Goal: Navigation & Orientation: Understand site structure

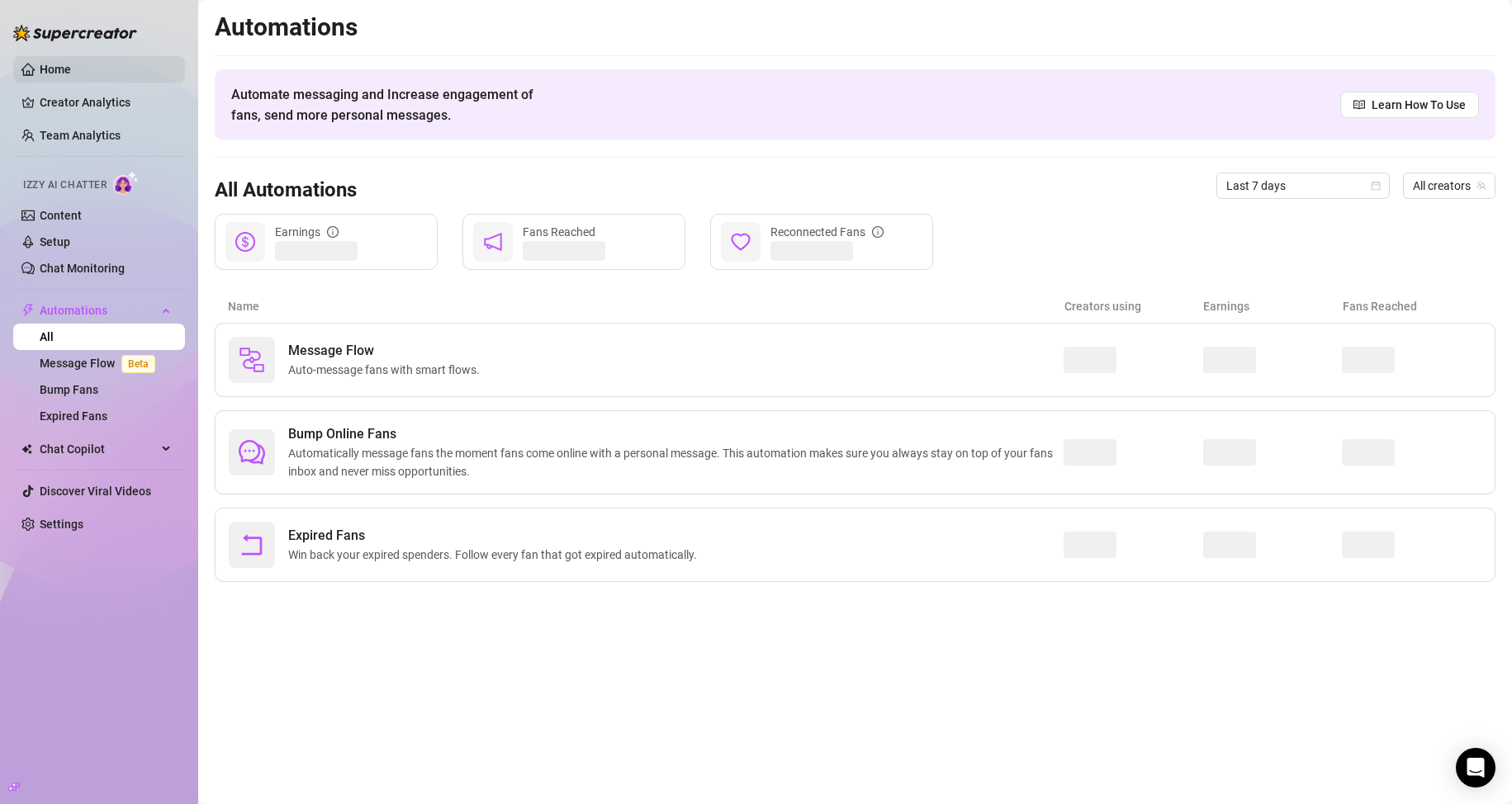
click at [71, 63] on link "Home" at bounding box center [56, 69] width 32 height 13
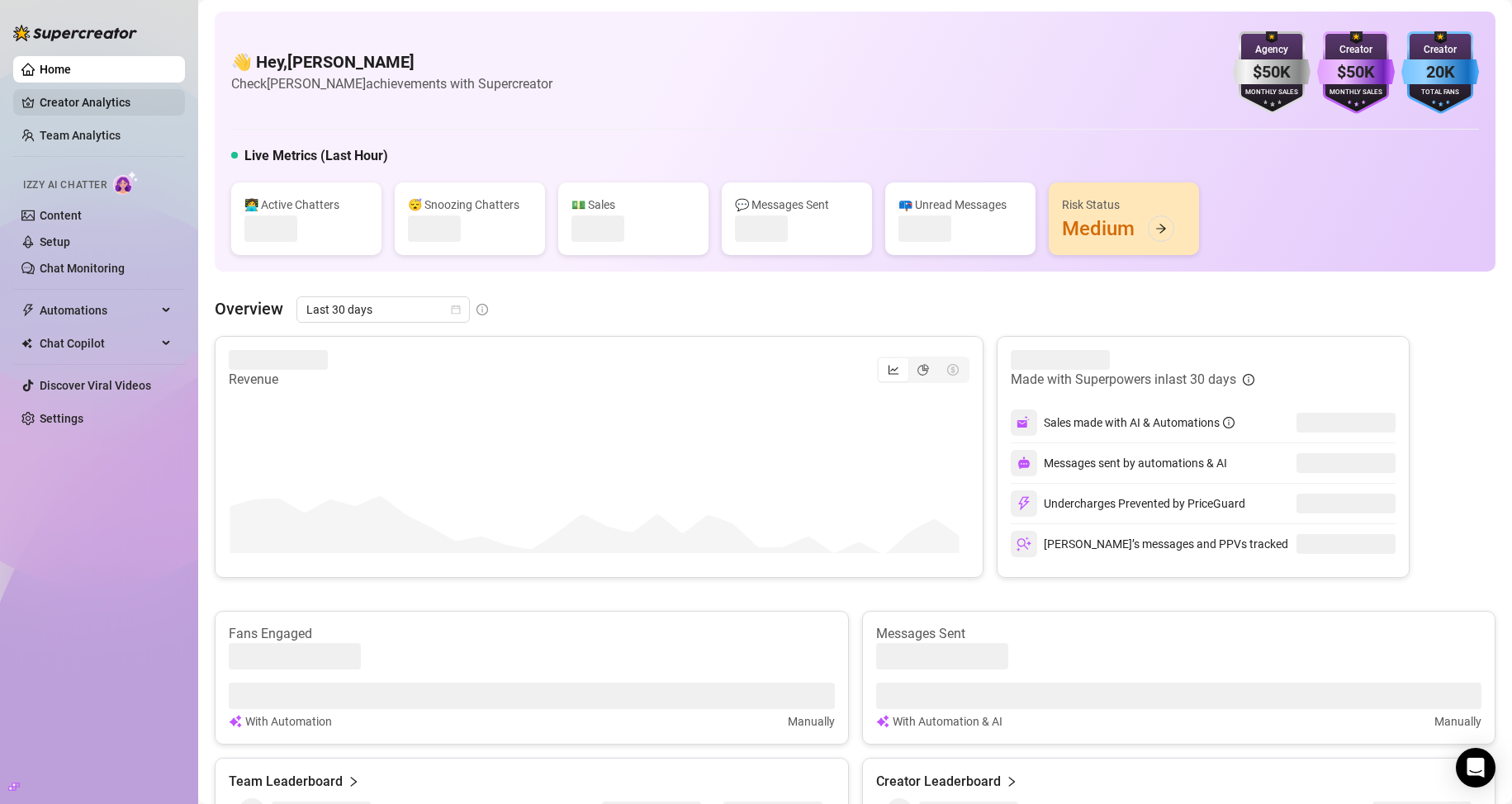
click at [90, 104] on link "Creator Analytics" at bounding box center [106, 102] width 132 height 27
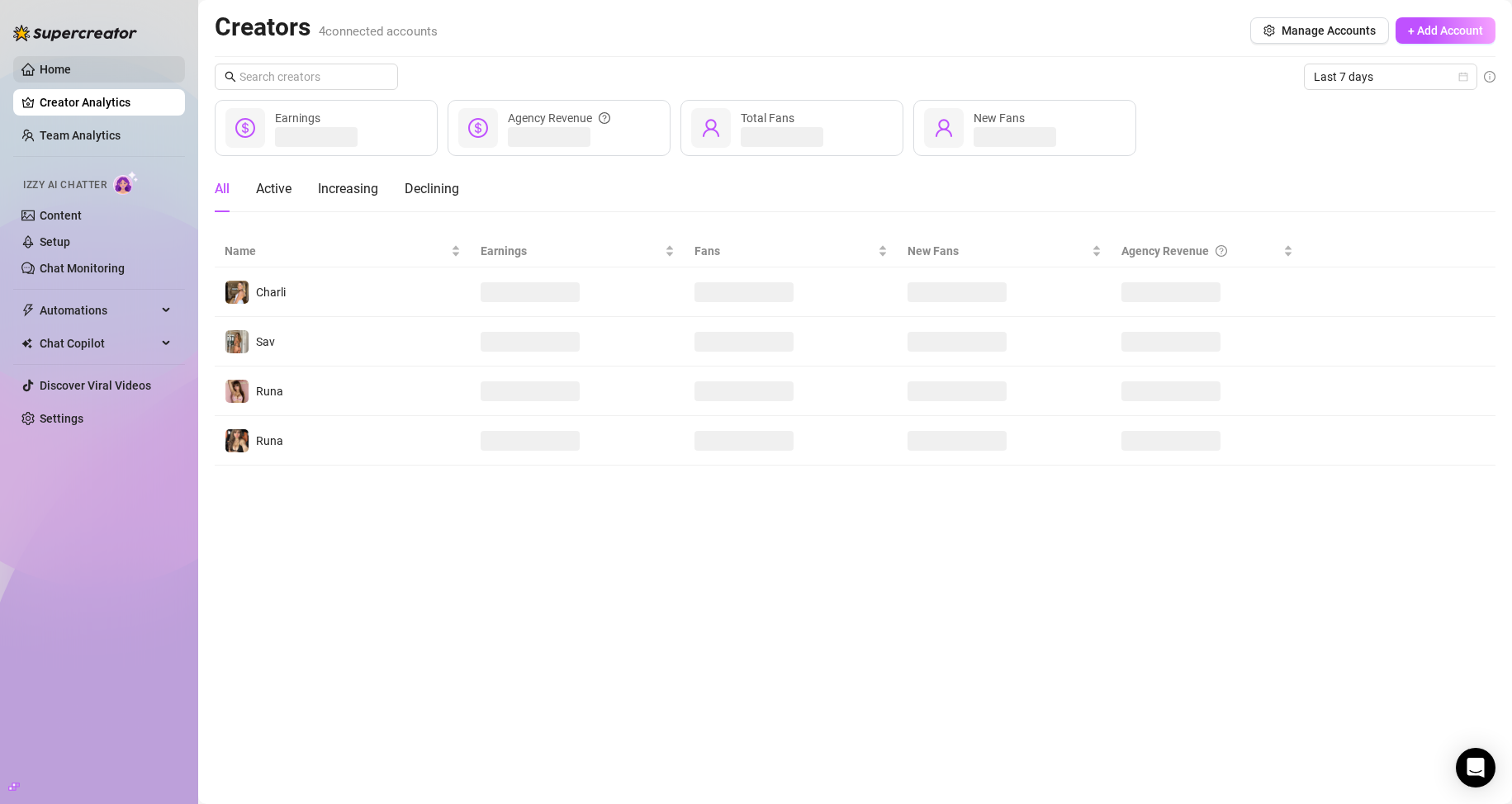
click at [71, 70] on link "Home" at bounding box center [56, 69] width 32 height 13
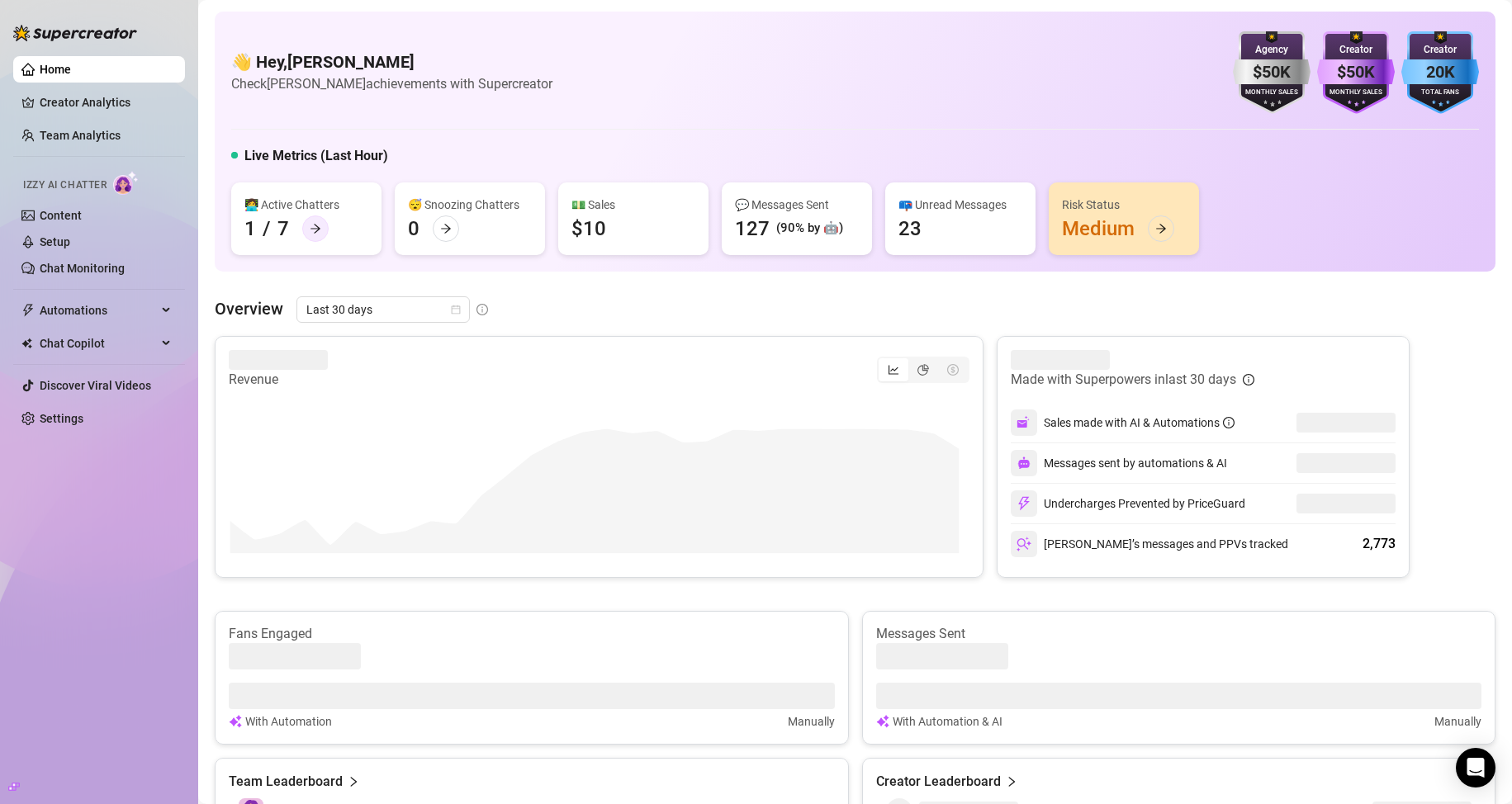
click at [308, 235] on div at bounding box center [316, 228] width 27 height 27
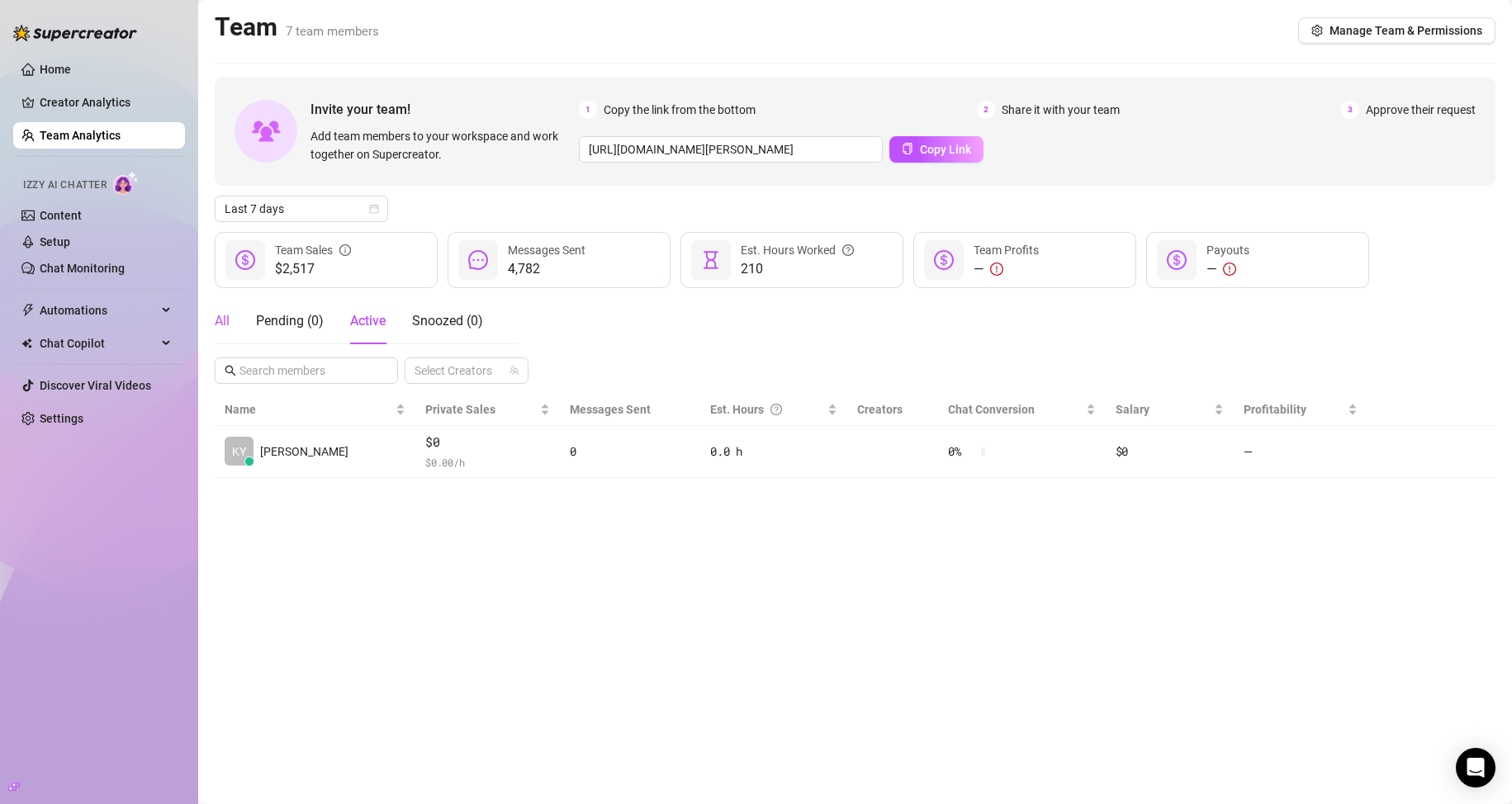
click at [223, 325] on div "All" at bounding box center [222, 321] width 15 height 20
